Goal: Check status: Check status

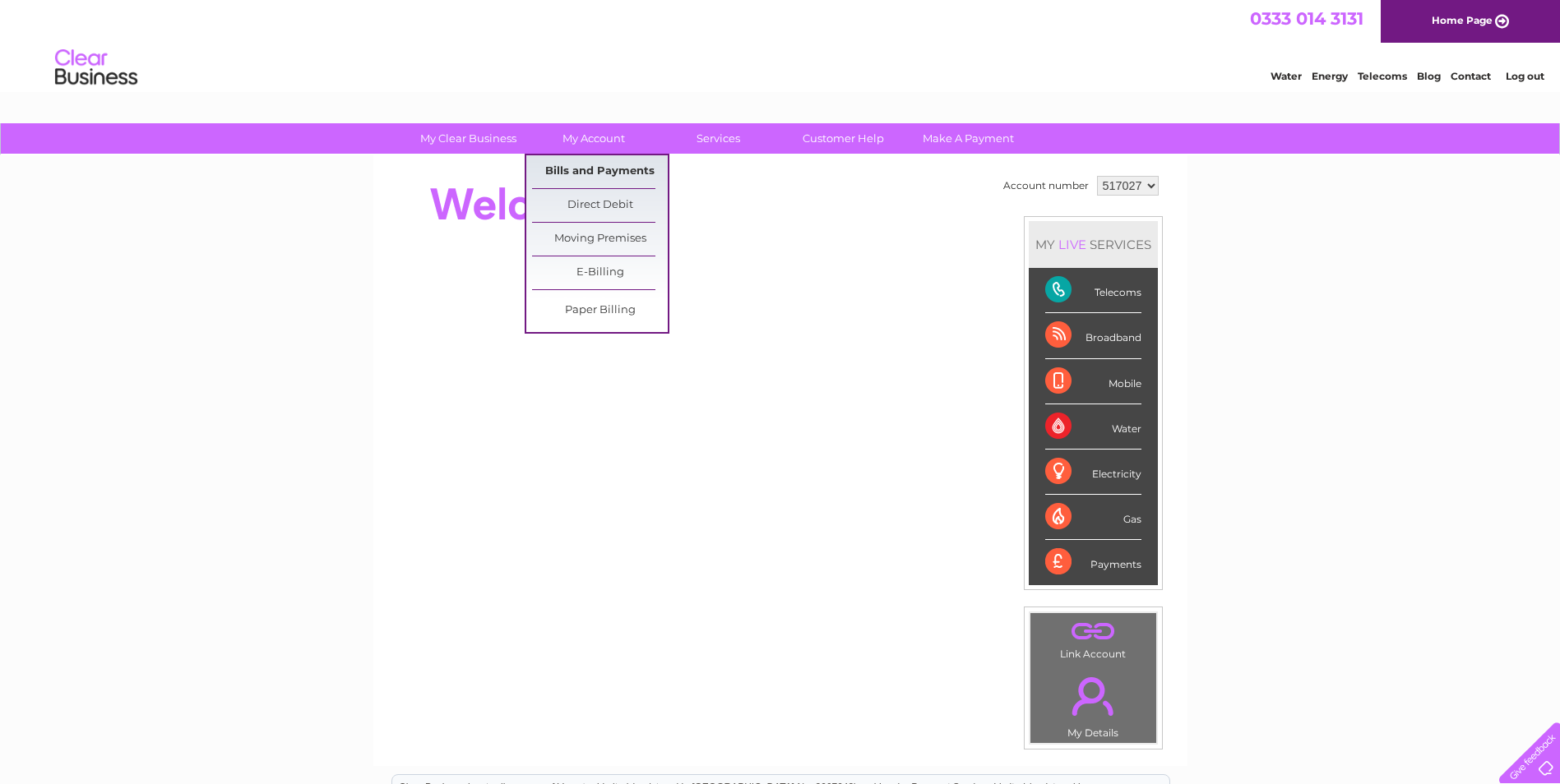
click at [586, 171] on link "Bills and Payments" at bounding box center [600, 172] width 136 height 33
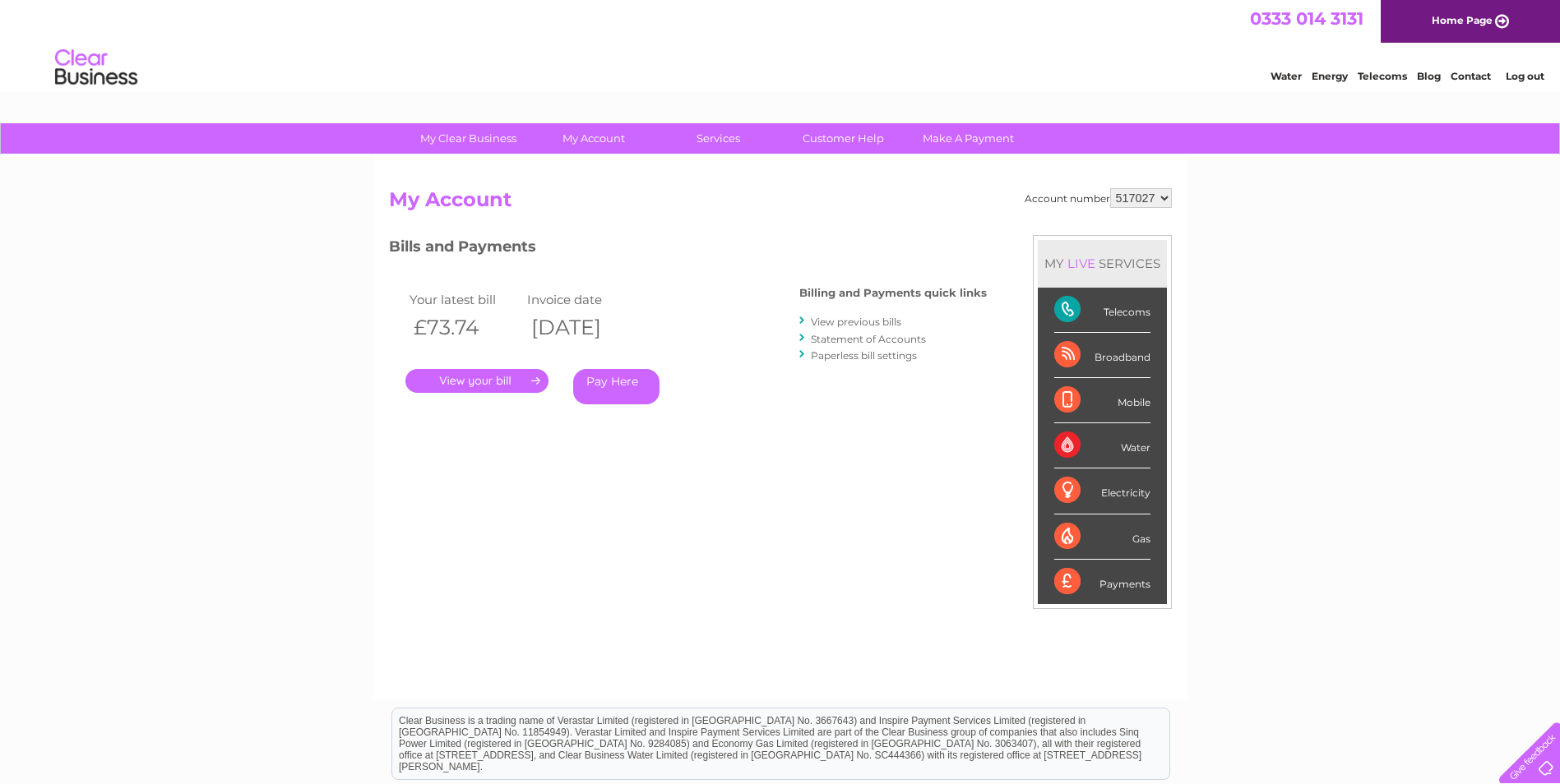
click at [486, 382] on link "." at bounding box center [476, 380] width 143 height 23
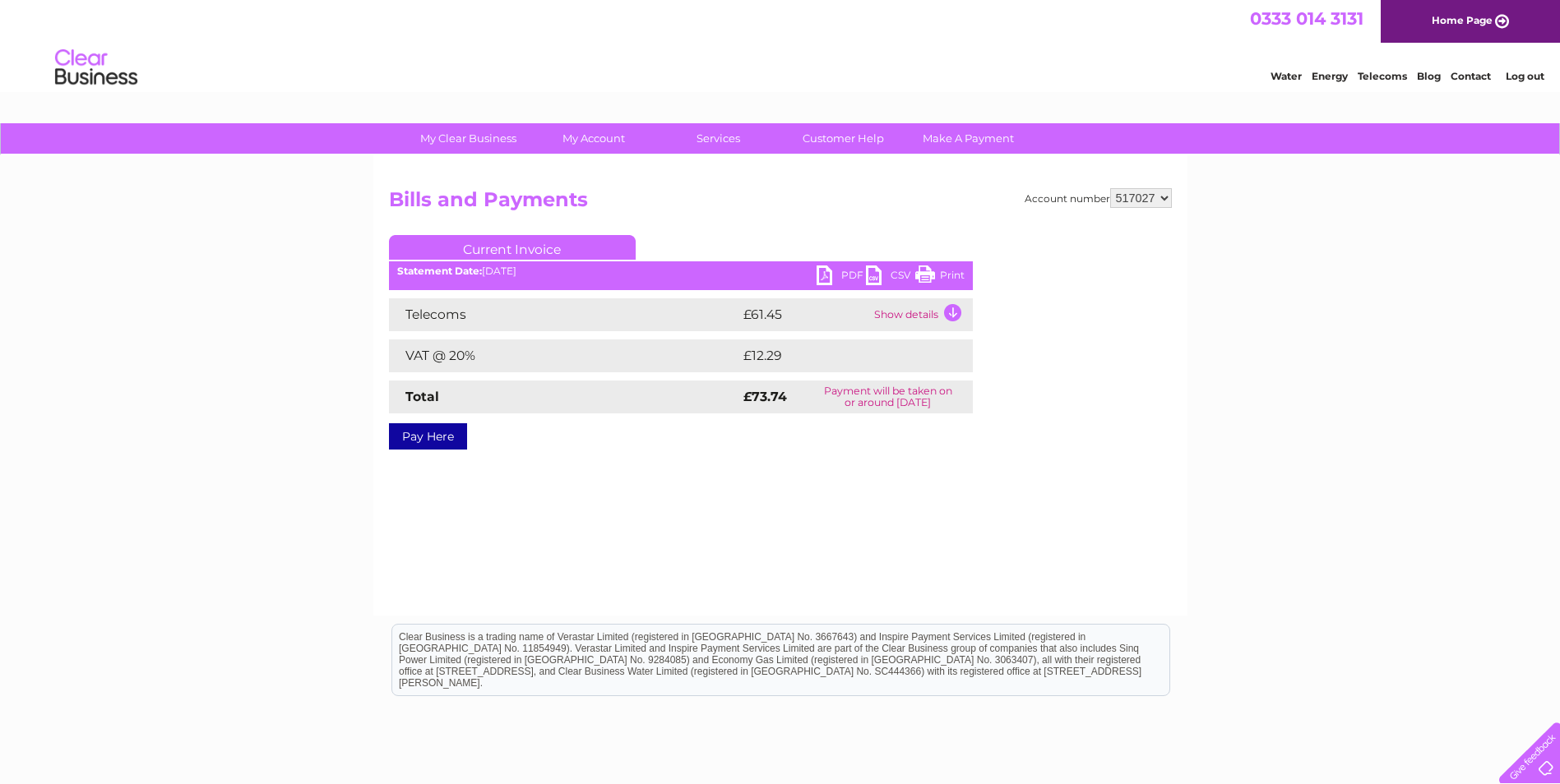
click at [827, 271] on link "PDF" at bounding box center [841, 277] width 49 height 23
